Goal: Information Seeking & Learning: Learn about a topic

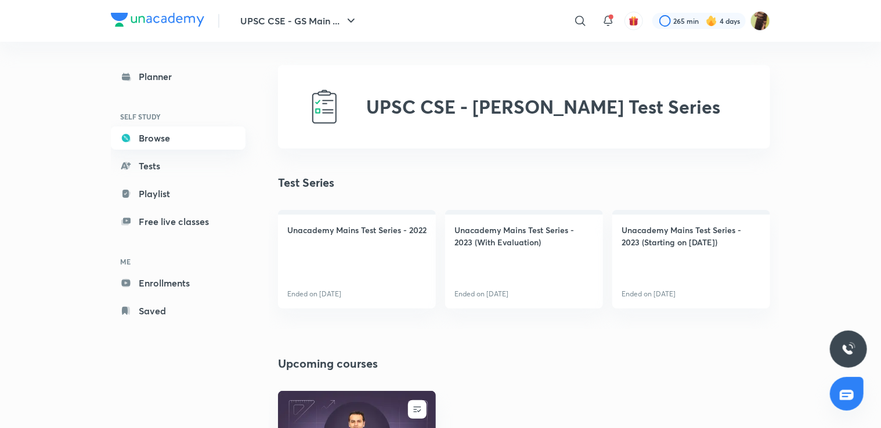
click at [149, 140] on link "Browse" at bounding box center [178, 138] width 135 height 23
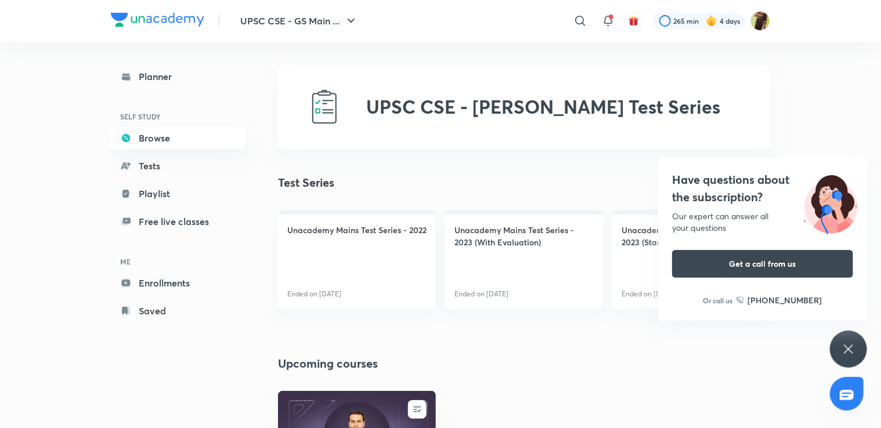
click at [149, 140] on link "Browse" at bounding box center [178, 138] width 135 height 23
click at [145, 192] on link "Playlist" at bounding box center [178, 193] width 135 height 23
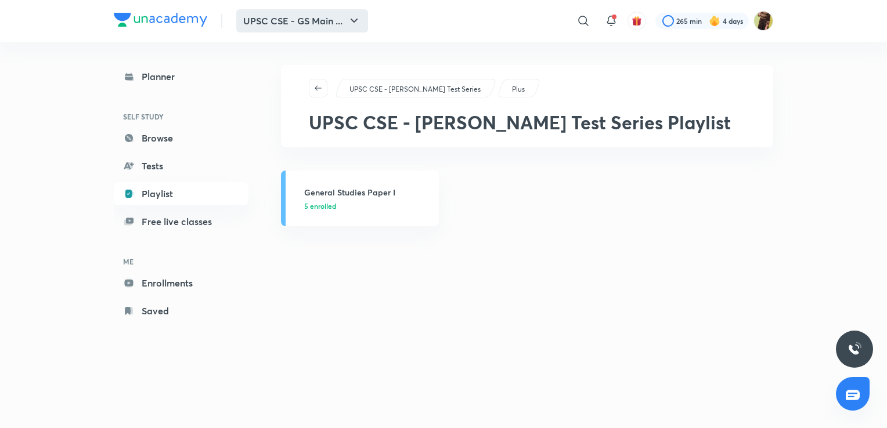
click at [359, 29] on button "UPSC CSE - GS Main ..." at bounding box center [302, 20] width 132 height 23
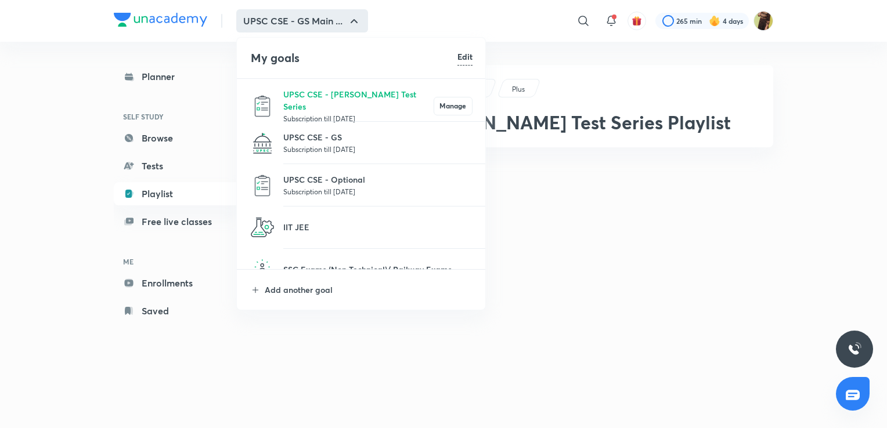
click at [425, 161] on div at bounding box center [443, 214] width 887 height 428
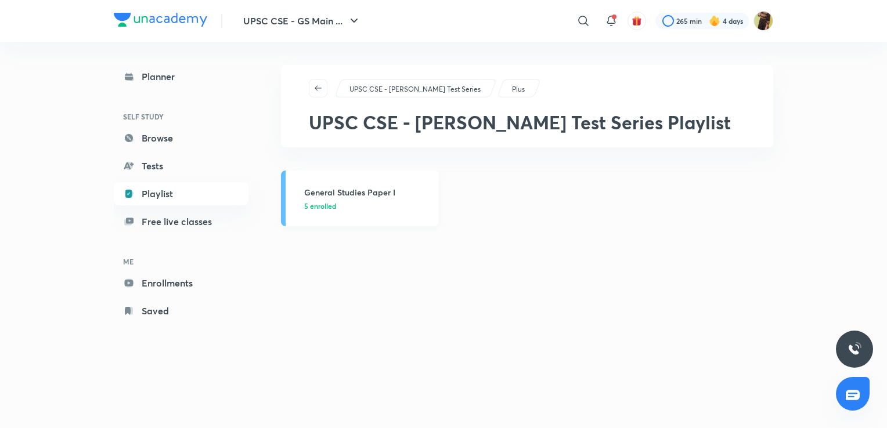
click at [320, 212] on link "General Studies Paper I 5 enrolled" at bounding box center [360, 199] width 158 height 56
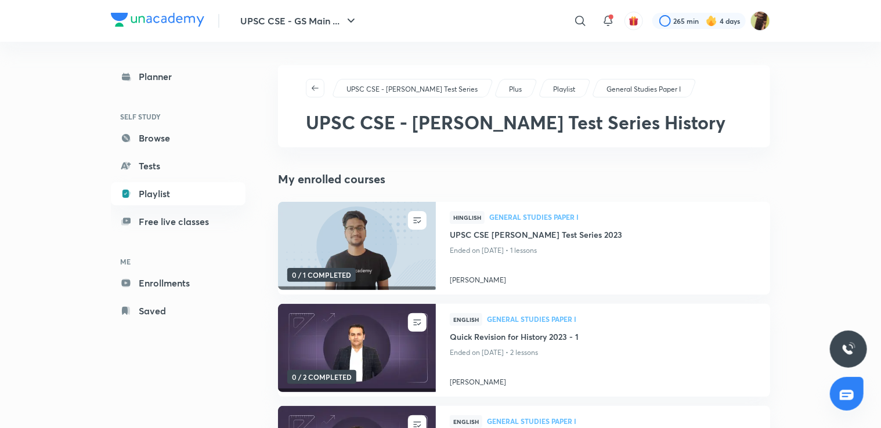
click at [425, 35] on div "UPSC CSE - GS Main ... ​ 265 min 4 days" at bounding box center [440, 21] width 659 height 42
click at [425, 23] on icon at bounding box center [580, 21] width 14 height 14
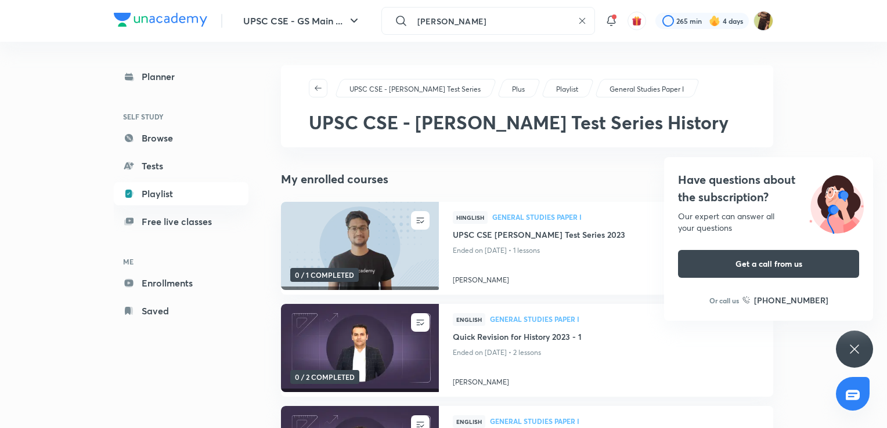
type input "himabindu"
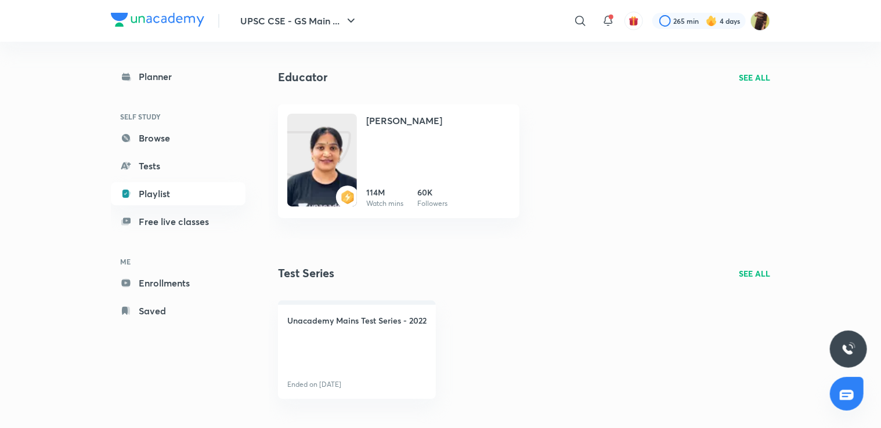
scroll to position [40, 0]
click at [425, 29] on div at bounding box center [580, 20] width 23 height 23
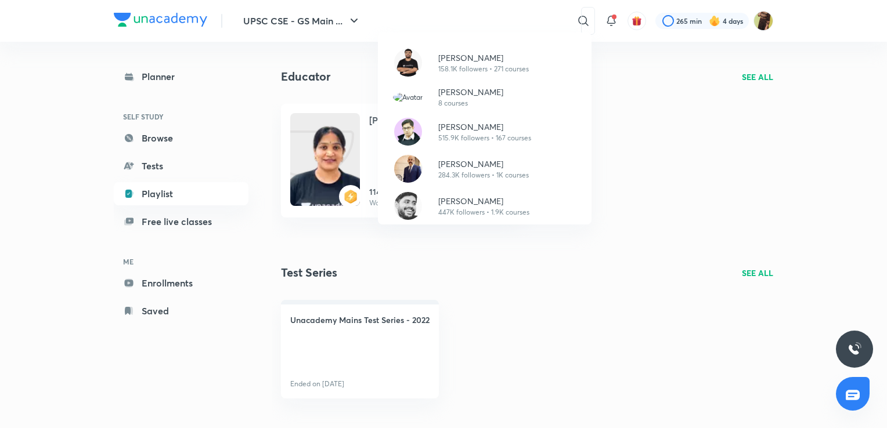
click at [295, 22] on div "Pratik Nayak 158.1K followers • 271 courses Mrunal Verma 8 courses Mrunal Patel…" at bounding box center [443, 214] width 887 height 428
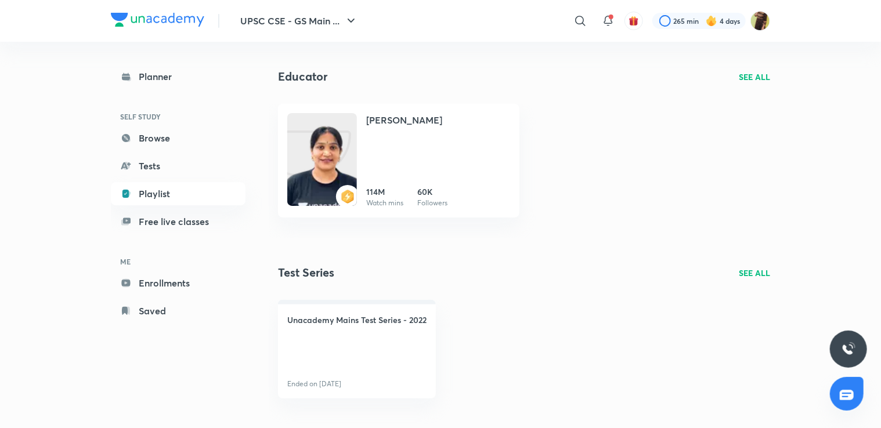
click at [163, 150] on div "Planner SELF STUDY Browse Tests Playlist Free live classes ME Enrollments Saved" at bounding box center [178, 194] width 135 height 258
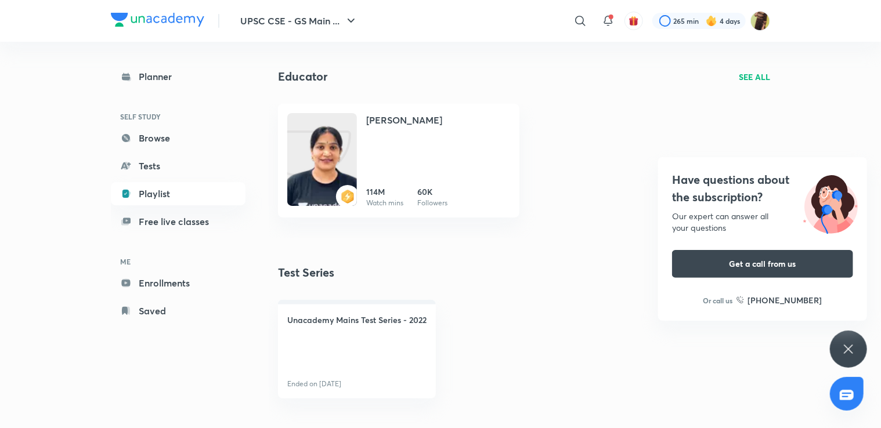
click at [172, 125] on h6 "SELF STUDY" at bounding box center [178, 117] width 135 height 20
click at [169, 134] on link "Browse" at bounding box center [178, 138] width 135 height 23
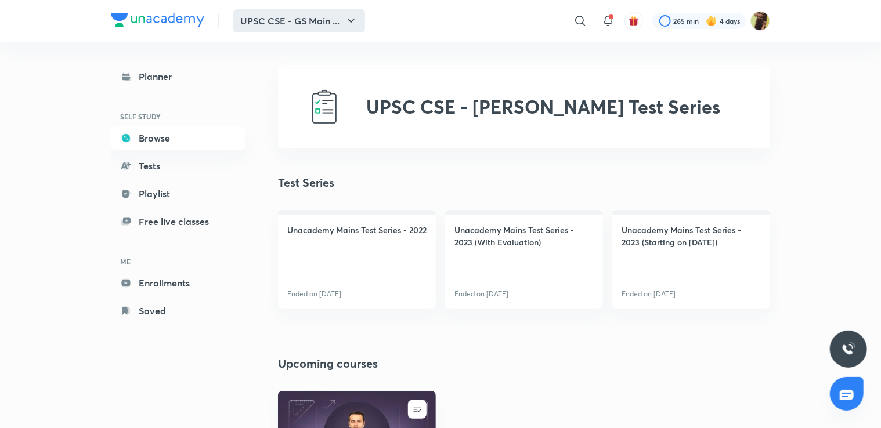
click at [351, 23] on icon "button" at bounding box center [351, 21] width 14 height 14
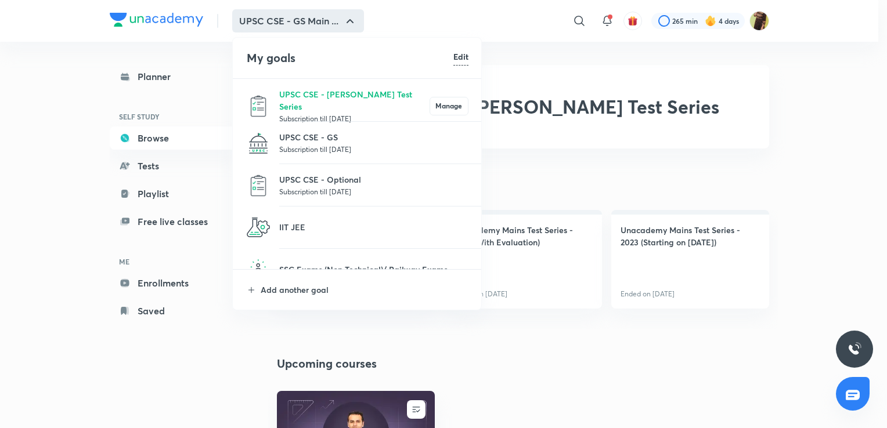
click at [330, 190] on p "Subscription till [DATE]" at bounding box center [373, 192] width 189 height 12
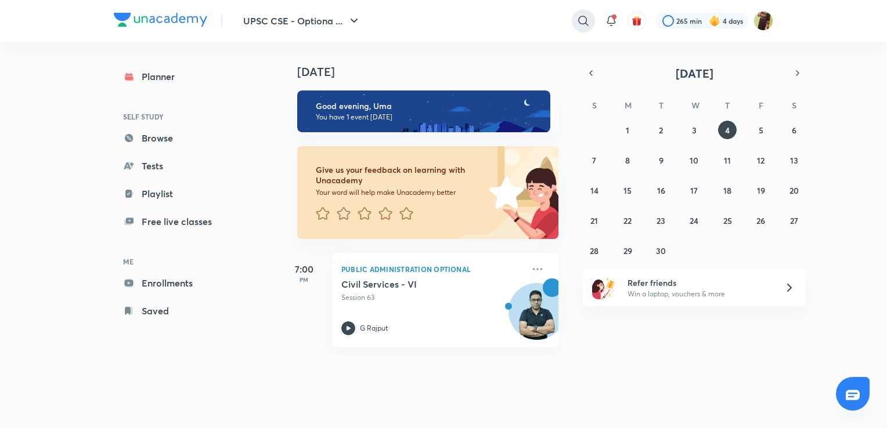
click at [425, 17] on icon at bounding box center [583, 21] width 14 height 14
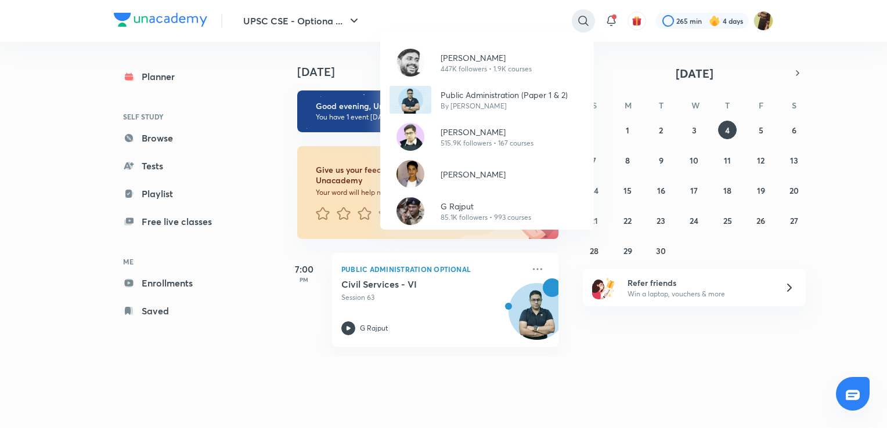
click at [425, 17] on div "Sudarshan Gurjar 447K followers • 1.9K courses Public Administration (Paper 1 &…" at bounding box center [443, 214] width 887 height 428
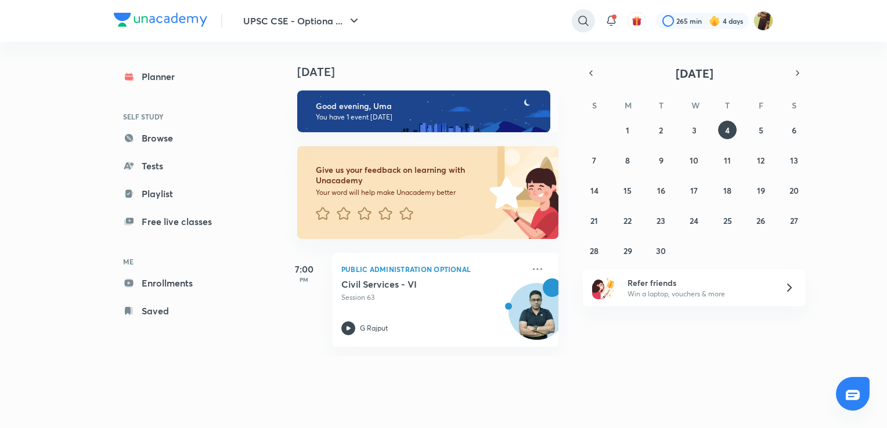
click at [425, 17] on icon at bounding box center [583, 21] width 14 height 14
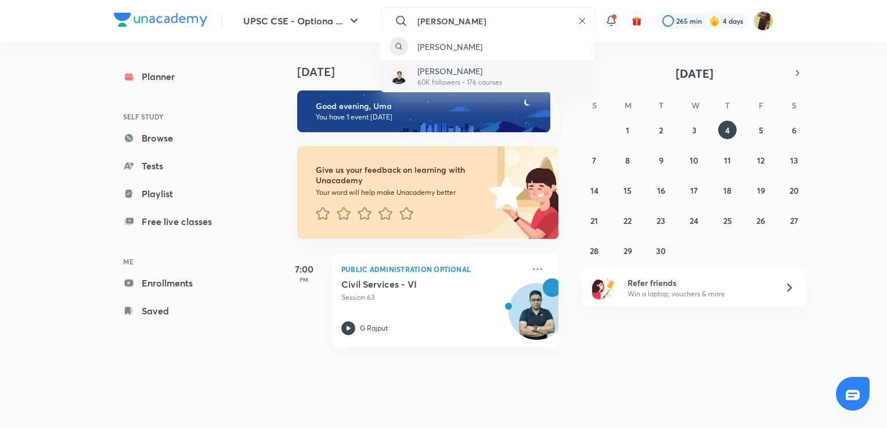
type input "himabindu"
click at [425, 82] on div "Himabindu 60K followers • 176 courses" at bounding box center [487, 76] width 214 height 32
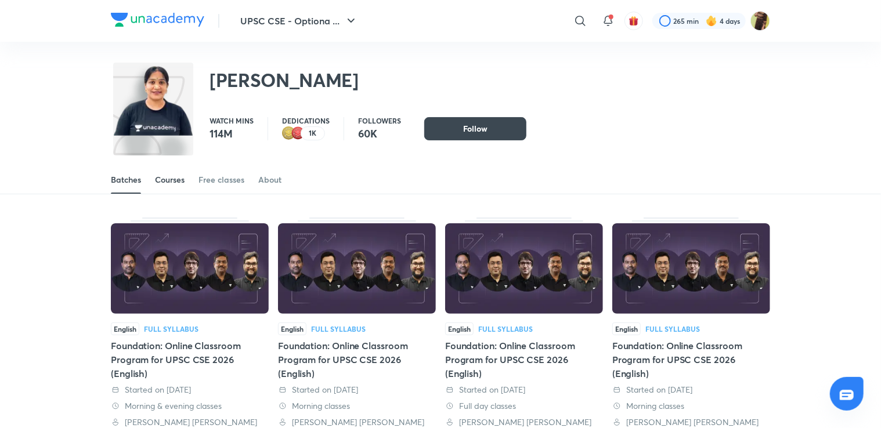
click at [181, 181] on div "Courses" at bounding box center [170, 180] width 30 height 12
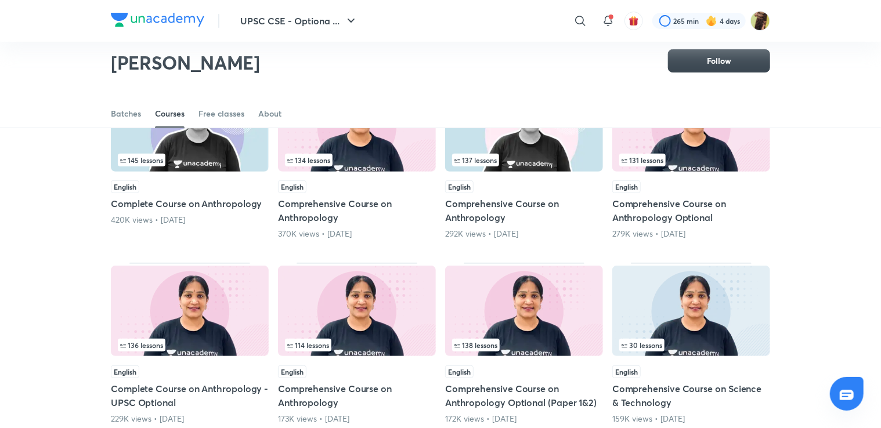
scroll to position [120, 0]
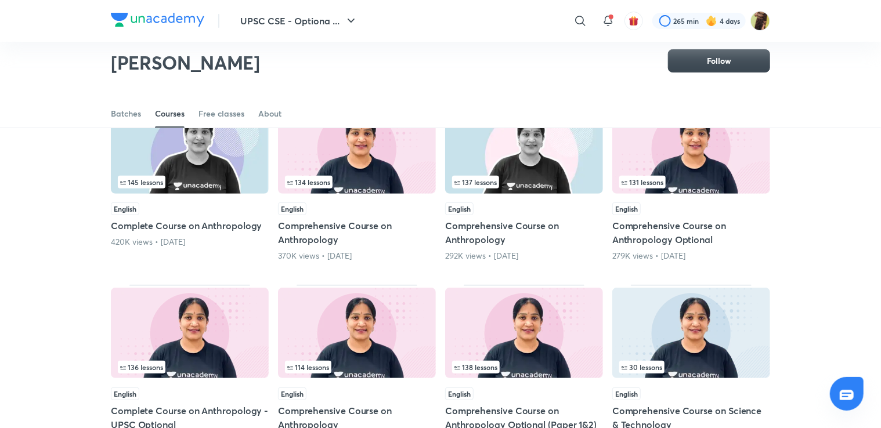
click at [369, 194] on div "134 lessons" at bounding box center [357, 149] width 158 height 92
click at [368, 181] on div "134 lessons" at bounding box center [357, 182] width 144 height 13
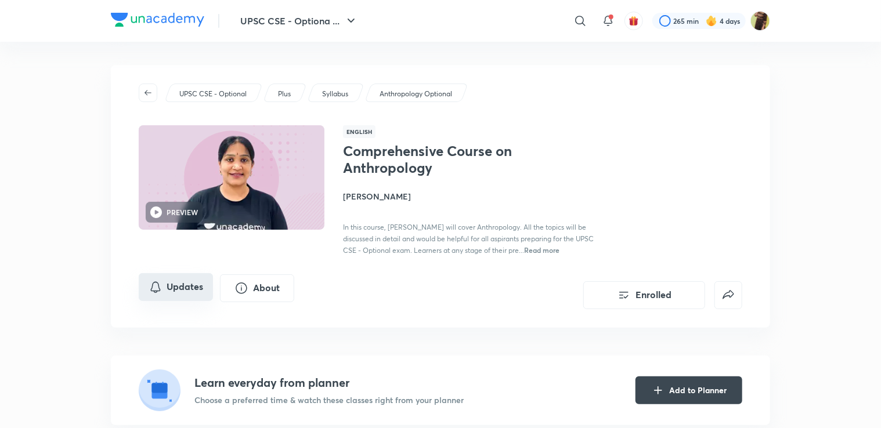
click at [179, 284] on button "Updates" at bounding box center [176, 287] width 74 height 28
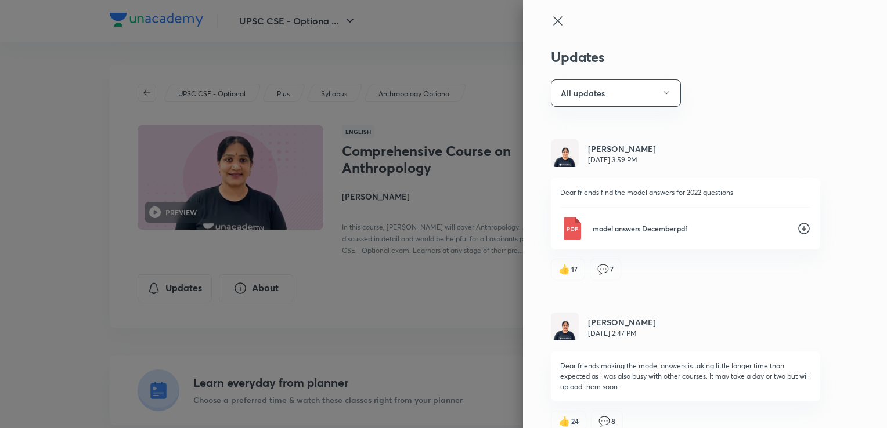
click at [425, 246] on div "Dear friends find the model answers for 2022 questions model answers December.p…" at bounding box center [685, 213] width 269 height 71
click at [425, 241] on div "Dear friends find the model answers for 2022 questions model answers December.p…" at bounding box center [685, 213] width 269 height 71
click at [425, 238] on div "model answers December.pdf" at bounding box center [685, 228] width 251 height 23
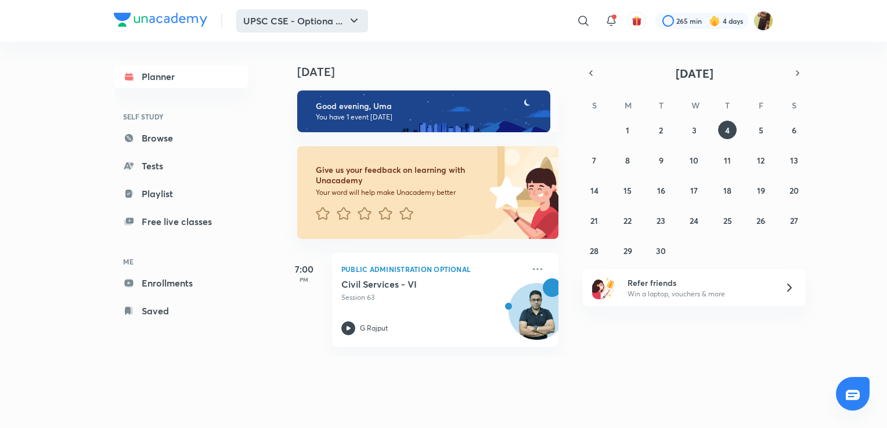
click at [319, 19] on button "UPSC CSE - Optiona ..." at bounding box center [302, 20] width 132 height 23
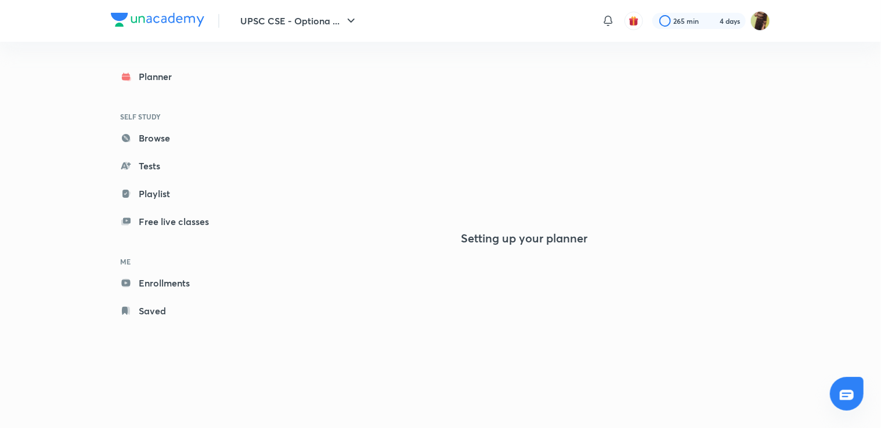
click at [425, 17] on div "UPSC CSE - Optiona ... 265 min 4 days" at bounding box center [440, 21] width 659 height 42
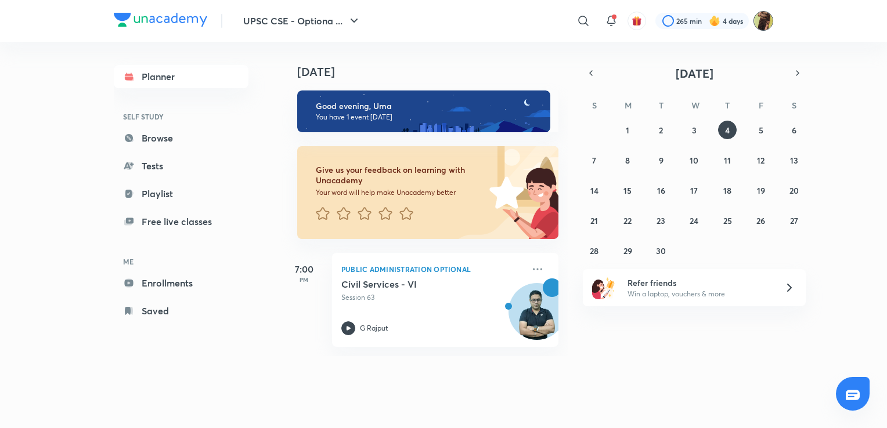
click at [764, 21] on img at bounding box center [763, 21] width 20 height 20
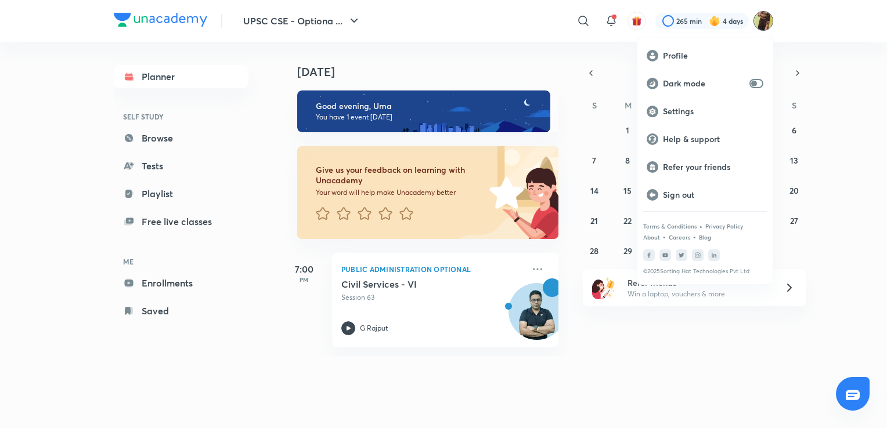
click at [764, 21] on div at bounding box center [443, 214] width 887 height 428
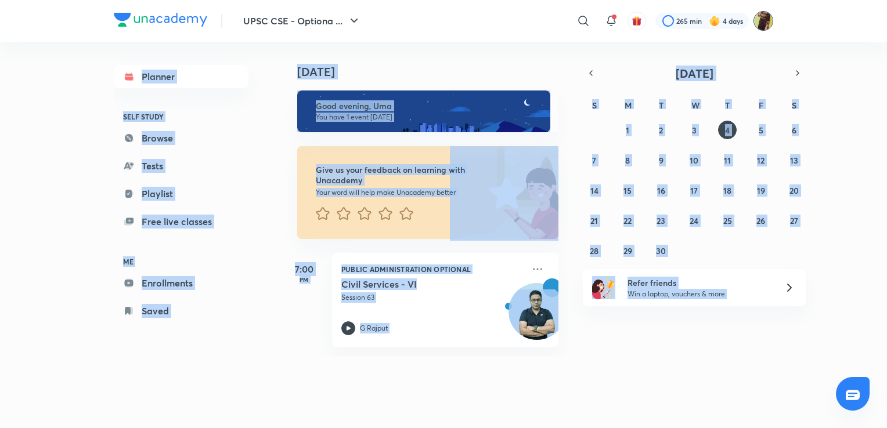
click at [766, 19] on img at bounding box center [763, 21] width 20 height 20
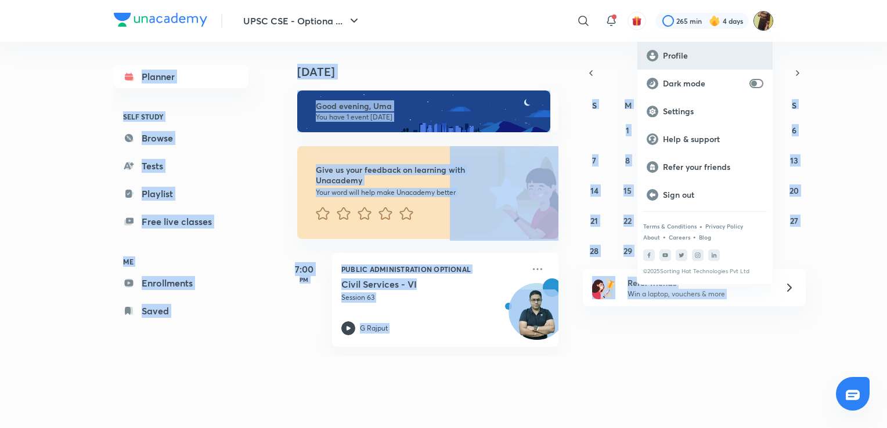
click at [722, 49] on div "Profile" at bounding box center [704, 56] width 135 height 28
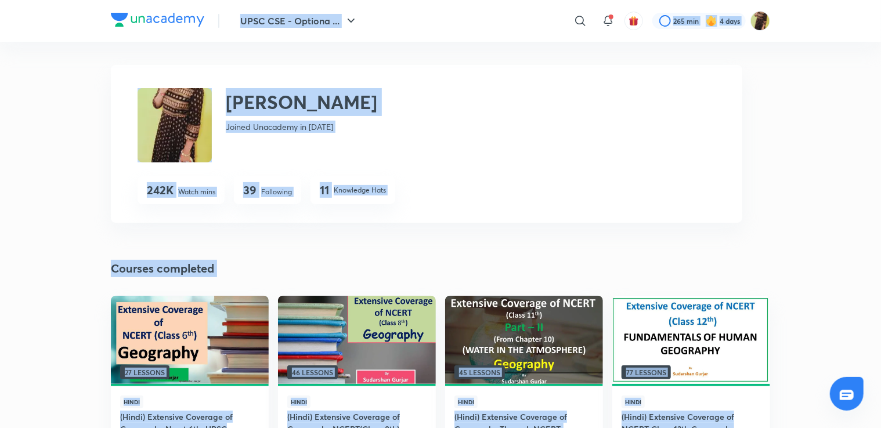
click at [186, 127] on img at bounding box center [175, 125] width 74 height 74
click at [340, 23] on button "UPSC CSE - Optiona ..." at bounding box center [299, 20] width 132 height 23
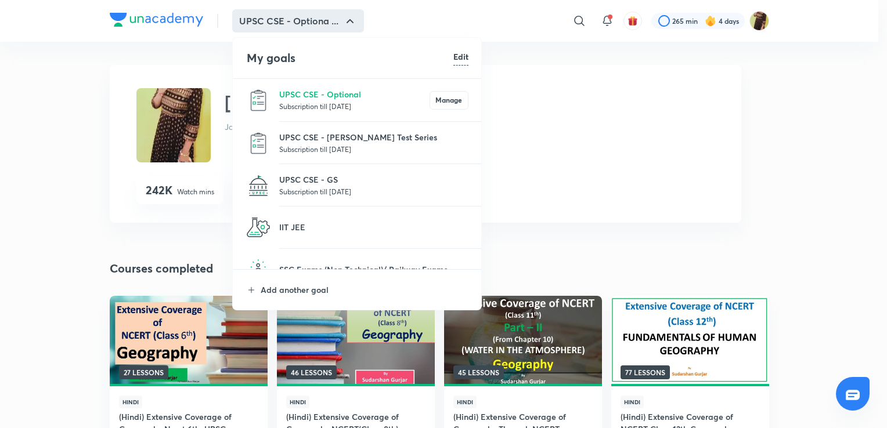
click at [577, 19] on div at bounding box center [443, 214] width 887 height 428
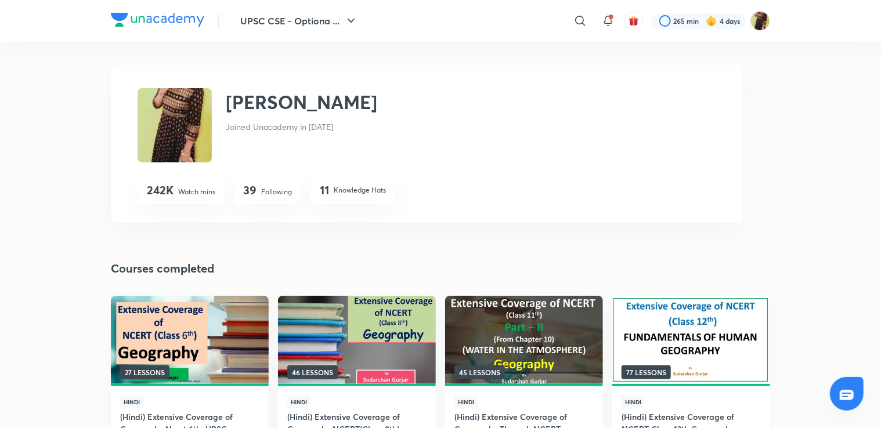
click at [577, 19] on icon at bounding box center [580, 21] width 14 height 14
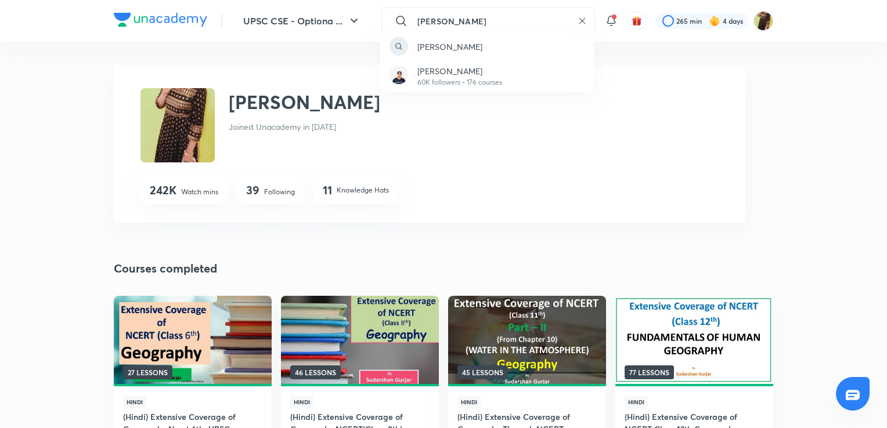
type input "himabindu"
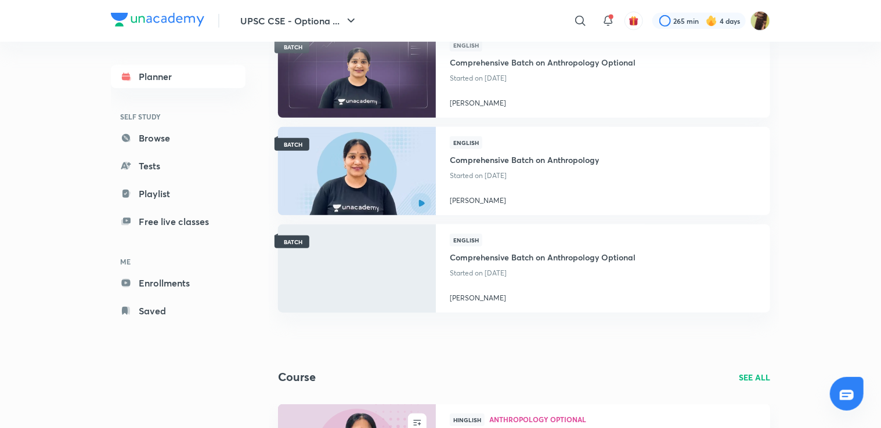
scroll to position [326, 0]
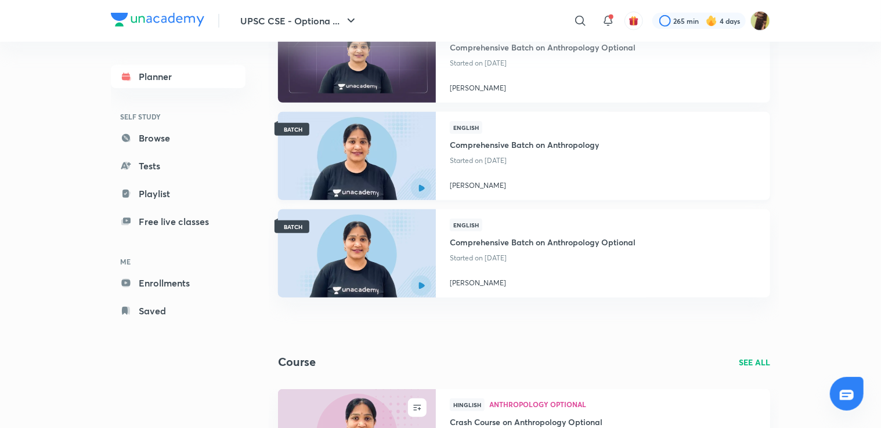
click at [548, 164] on p "Started on Nov 15" at bounding box center [524, 160] width 149 height 15
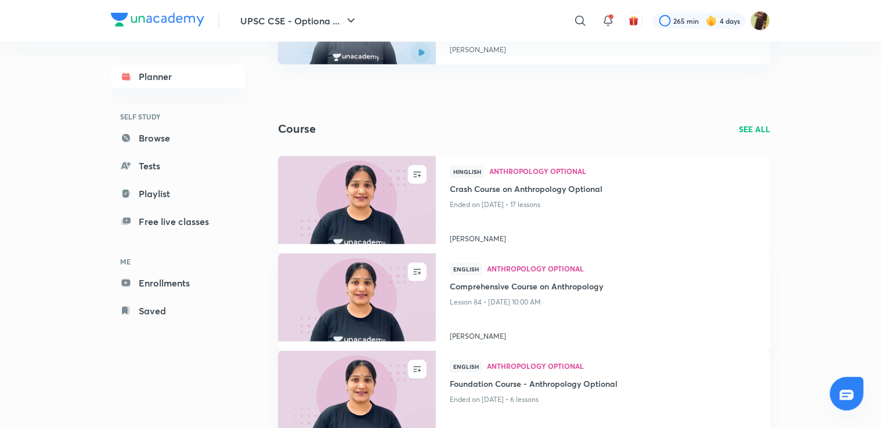
scroll to position [558, 0]
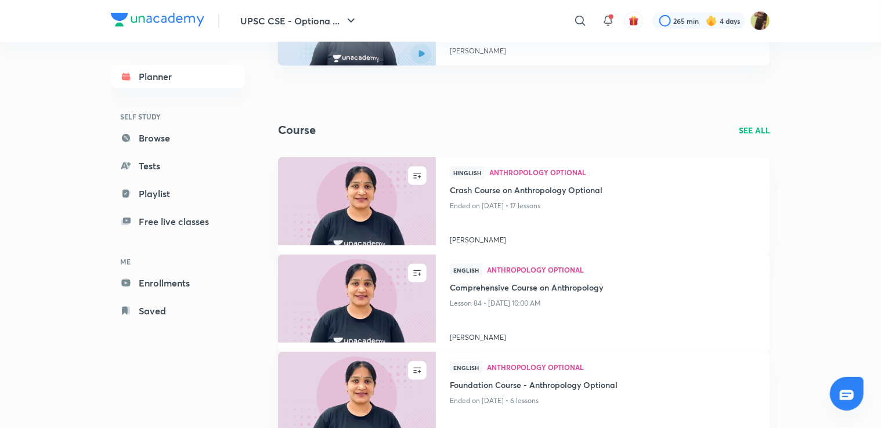
click at [358, 316] on img at bounding box center [356, 299] width 161 height 90
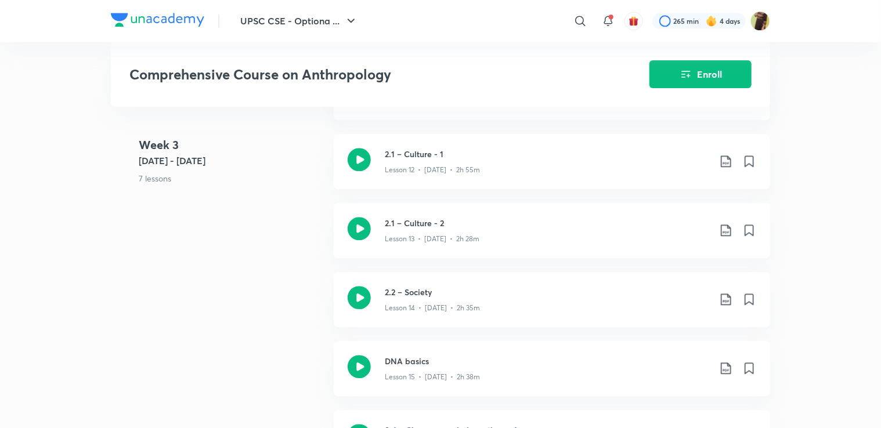
scroll to position [1486, 0]
